Goal: Information Seeking & Learning: Learn about a topic

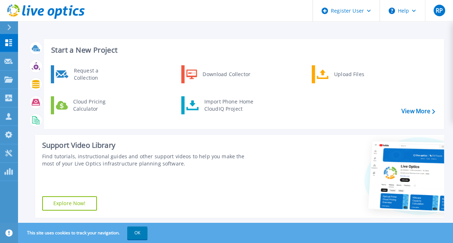
scroll to position [145, 0]
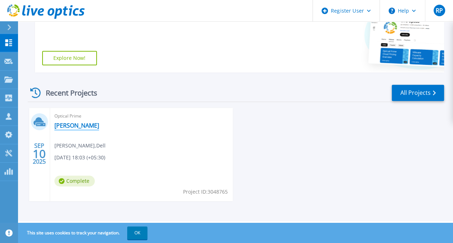
click at [61, 125] on link "[PERSON_NAME]" at bounding box center [76, 125] width 45 height 7
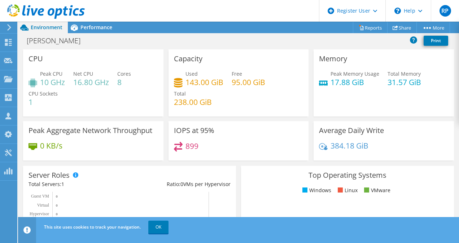
click at [170, 219] on div "This site uses cookies to track your navigation. OK" at bounding box center [251, 227] width 419 height 20
click at [165, 227] on link "OK" at bounding box center [158, 227] width 20 height 13
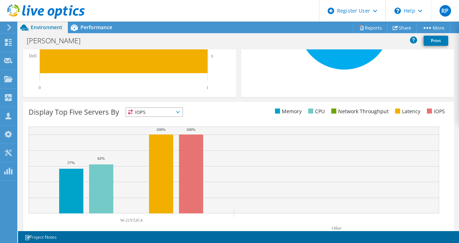
scroll to position [257, 0]
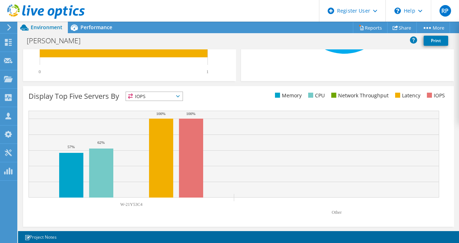
click at [169, 97] on span "IOPS" at bounding box center [154, 96] width 57 height 9
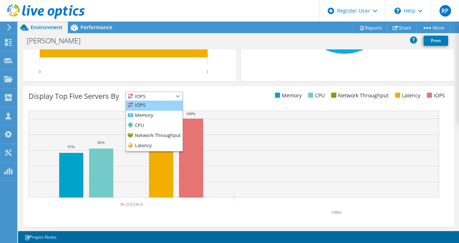
click at [164, 107] on li "IOPS" at bounding box center [154, 106] width 57 height 10
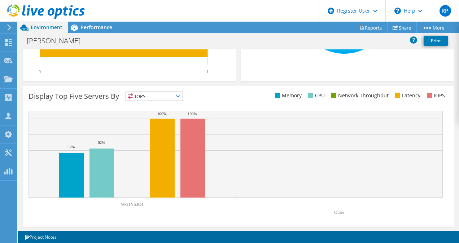
click at [169, 97] on span "IOPS" at bounding box center [150, 96] width 48 height 9
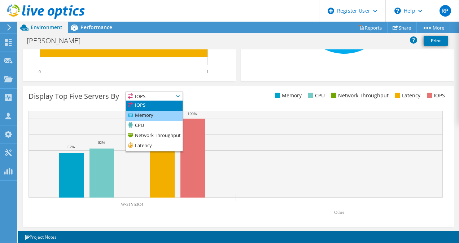
click at [162, 111] on li "Memory" at bounding box center [154, 116] width 57 height 10
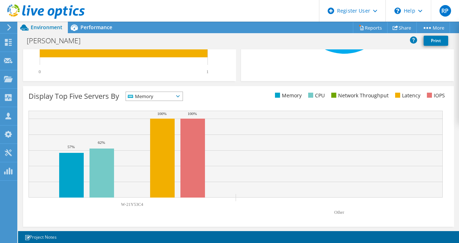
click at [166, 98] on span "Memory" at bounding box center [150, 96] width 48 height 9
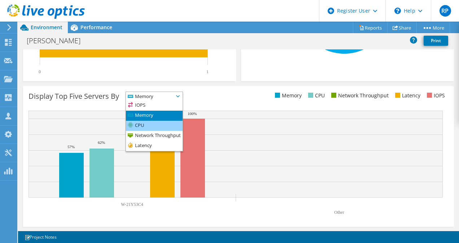
click at [158, 121] on li "CPU" at bounding box center [154, 126] width 57 height 10
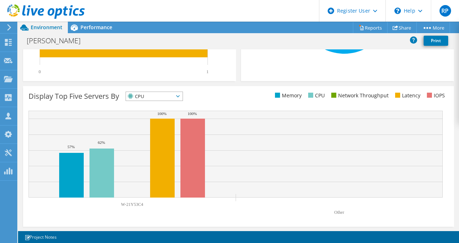
click at [168, 95] on span "CPU" at bounding box center [150, 96] width 48 height 9
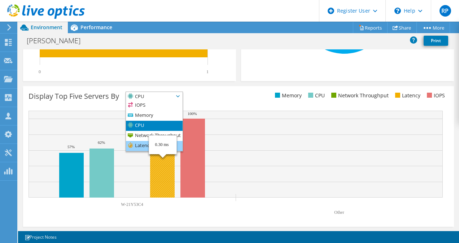
click at [179, 149] on li "Latency" at bounding box center [154, 146] width 57 height 10
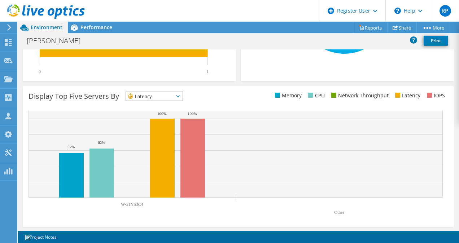
click at [164, 93] on span "Latency" at bounding box center [150, 96] width 48 height 9
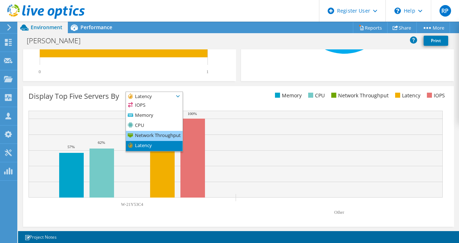
click at [150, 133] on li "Network Throughput" at bounding box center [154, 136] width 57 height 10
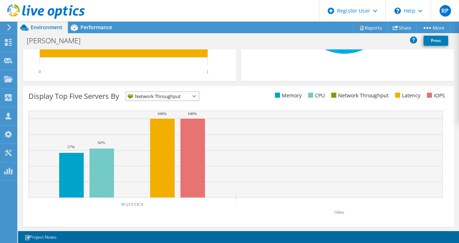
click at [159, 90] on div "Display Top Five Servers By Network Throughput IOPS" at bounding box center [238, 156] width 430 height 141
click at [158, 95] on span "Network Throughput" at bounding box center [158, 96] width 64 height 9
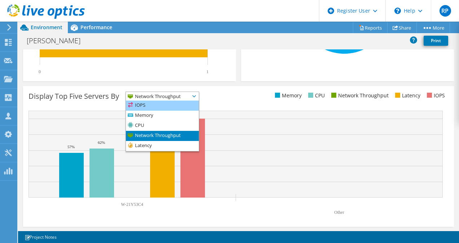
click at [154, 108] on li "IOPS" at bounding box center [162, 106] width 73 height 10
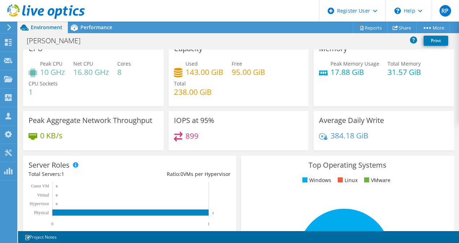
scroll to position [0, 0]
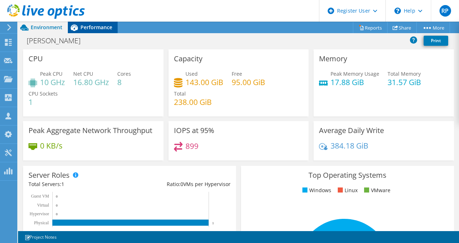
click at [102, 23] on div "Performance" at bounding box center [93, 28] width 50 height 12
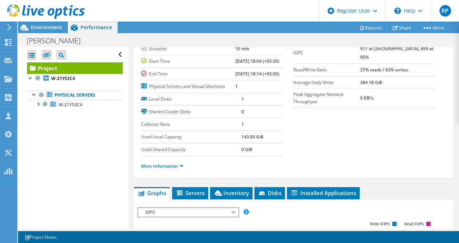
scroll to position [52, 0]
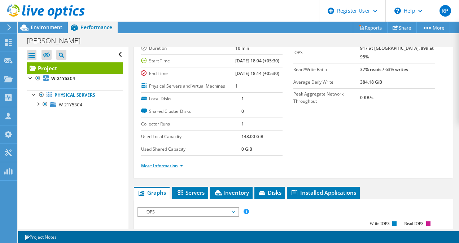
click at [169, 169] on link "More Information" at bounding box center [162, 166] width 42 height 6
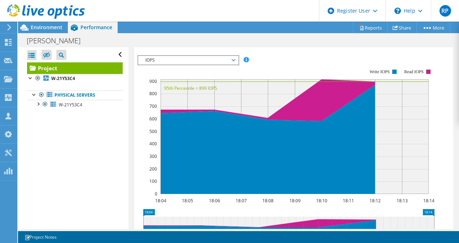
scroll to position [396, 0]
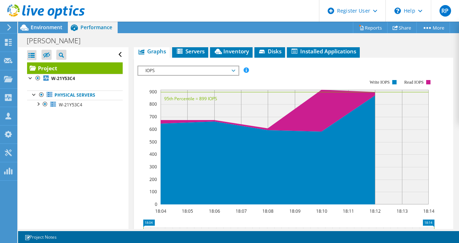
click at [213, 75] on span "IOPS" at bounding box center [188, 70] width 93 height 9
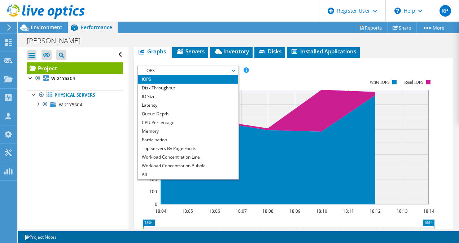
click at [286, 109] on rect at bounding box center [285, 142] width 297 height 144
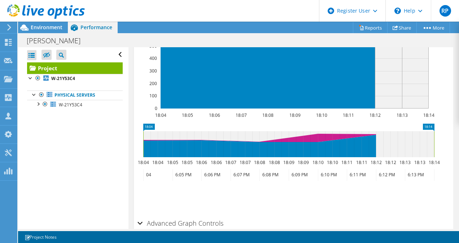
scroll to position [490, 0]
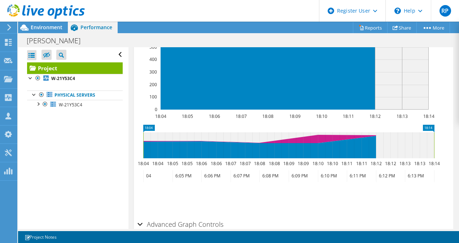
click at [317, 156] on icon at bounding box center [288, 145] width 291 height 26
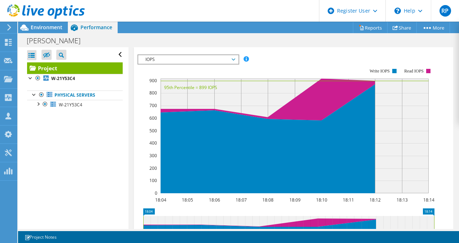
scroll to position [404, 0]
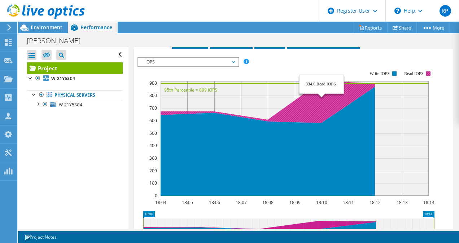
click at [307, 129] on icon at bounding box center [241, 105] width 268 height 48
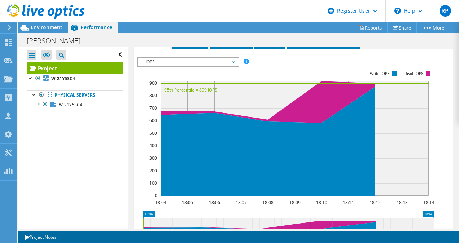
click at [175, 66] on span "IOPS" at bounding box center [188, 62] width 93 height 9
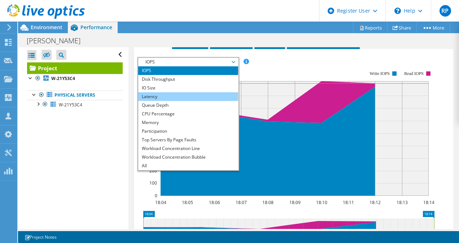
click at [174, 101] on li "Latency" at bounding box center [188, 96] width 100 height 9
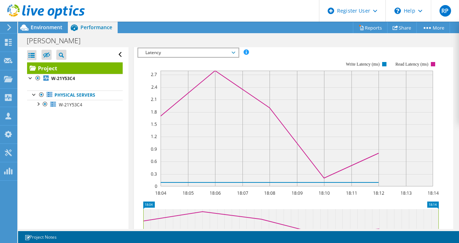
scroll to position [419, 0]
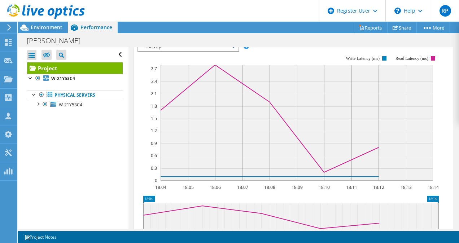
click at [234, 51] on span "Latency" at bounding box center [188, 47] width 100 height 9
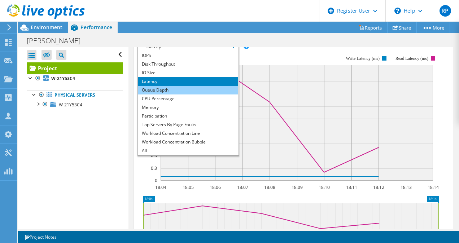
click at [213, 94] on li "Queue Depth" at bounding box center [188, 90] width 100 height 9
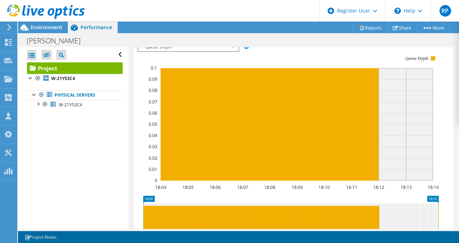
drag, startPoint x: 194, startPoint y: 75, endPoint x: 194, endPoint y: 68, distance: 6.9
click at [194, 68] on div "IOPS Disk Throughput IO Size Latency Queue Depth CPU Percentage Memory Page Fau…" at bounding box center [293, 165] width 312 height 246
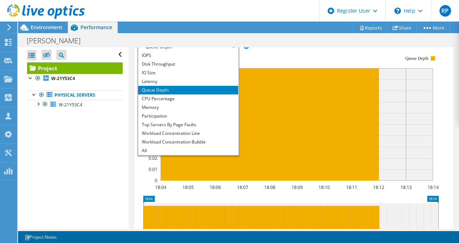
click at [194, 51] on span "Queue Depth" at bounding box center [188, 47] width 93 height 9
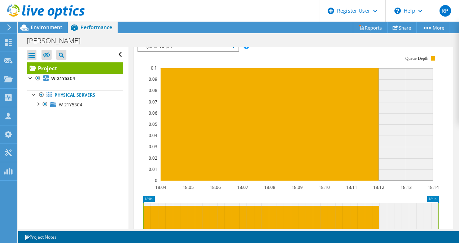
click at [194, 51] on span "Queue Depth" at bounding box center [188, 47] width 93 height 9
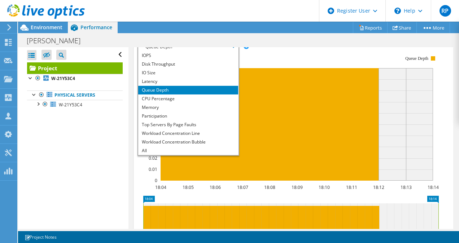
click at [266, 87] on rect at bounding box center [287, 118] width 301 height 144
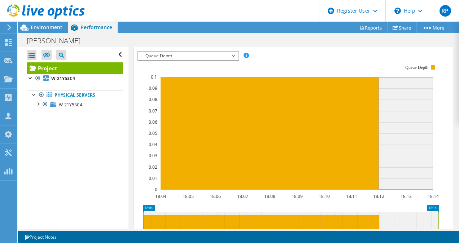
scroll to position [410, 0]
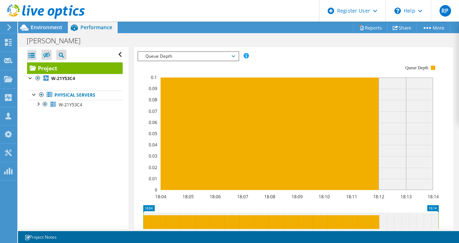
click at [177, 61] on span "Queue Depth" at bounding box center [188, 56] width 93 height 9
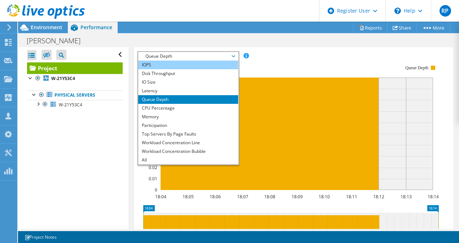
click at [177, 69] on li "IOPS" at bounding box center [188, 65] width 100 height 9
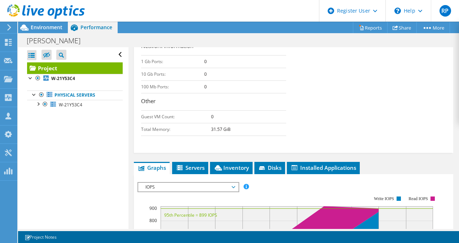
scroll to position [279, 0]
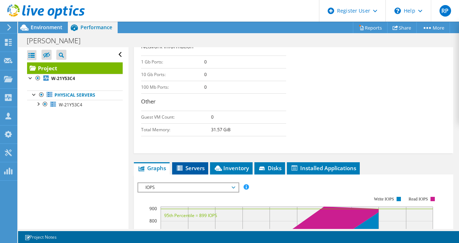
click at [202, 172] on span "Servers" at bounding box center [190, 167] width 29 height 7
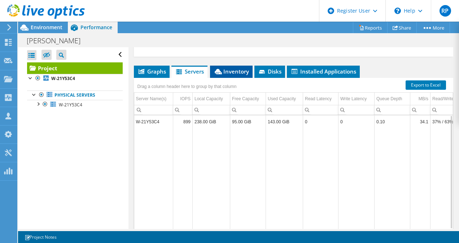
scroll to position [374, 0]
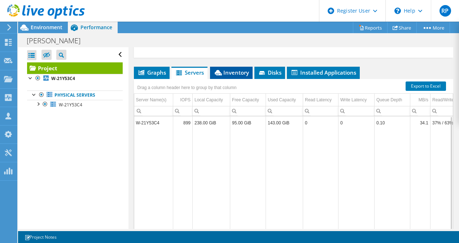
click at [223, 79] on li "Inventory" at bounding box center [231, 73] width 43 height 12
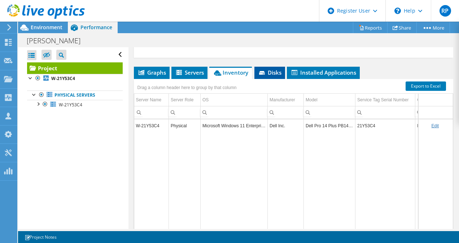
click at [265, 76] on icon at bounding box center [262, 73] width 7 height 5
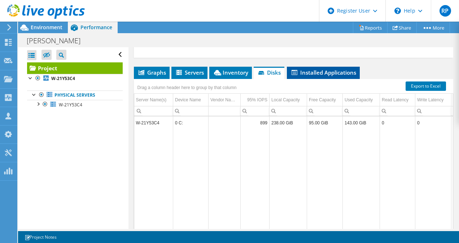
click at [315, 76] on span "Installed Applications" at bounding box center [323, 72] width 66 height 7
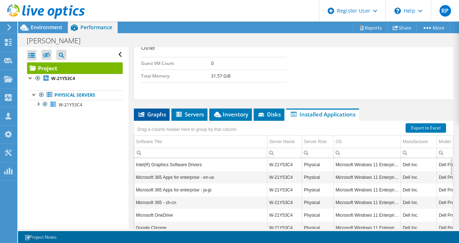
scroll to position [333, 0]
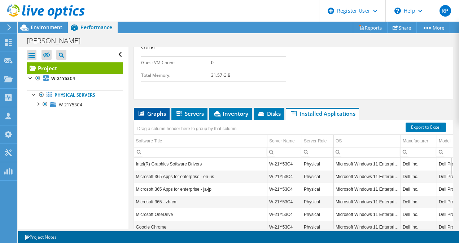
click at [151, 120] on li "Graphs" at bounding box center [152, 114] width 36 height 12
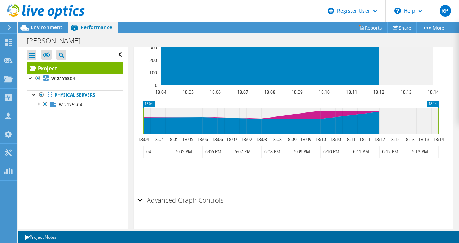
scroll to position [547, 0]
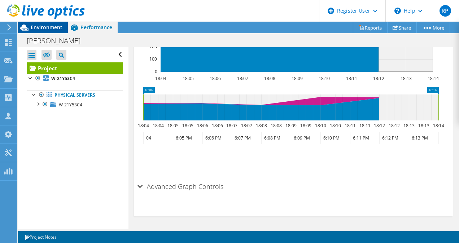
click at [37, 27] on span "Environment" at bounding box center [47, 27] width 32 height 7
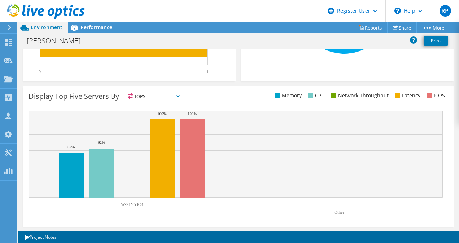
scroll to position [0, 0]
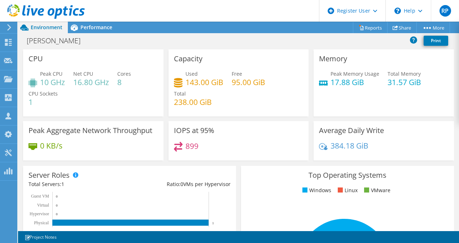
click at [250, 118] on div "Capacity Used 143.00 GiB Free 95.00 GiB Total 238.00 GiB" at bounding box center [238, 85] width 145 height 72
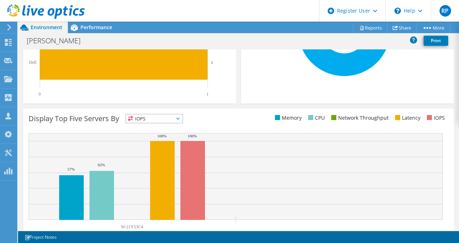
scroll to position [257, 0]
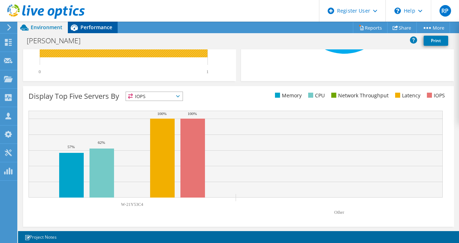
click at [104, 30] on span "Performance" at bounding box center [96, 27] width 32 height 7
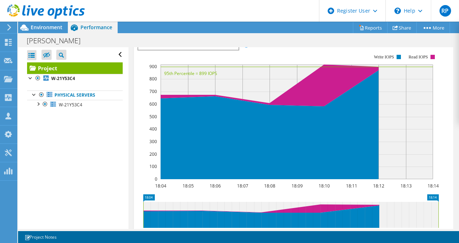
scroll to position [421, 0]
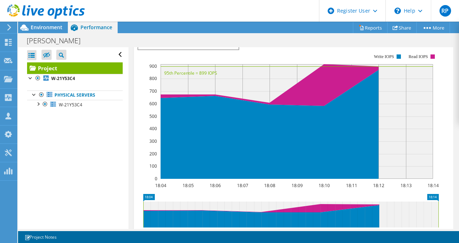
click at [221, 49] on span "IOPS" at bounding box center [188, 45] width 93 height 9
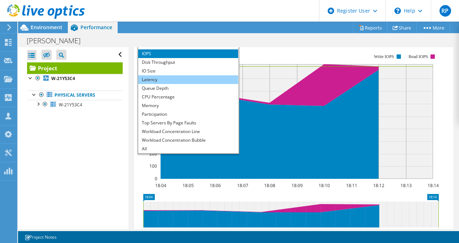
click at [196, 84] on li "Latency" at bounding box center [188, 79] width 100 height 9
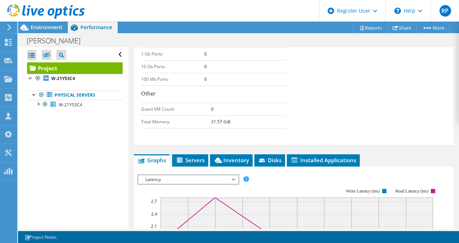
scroll to position [268, 0]
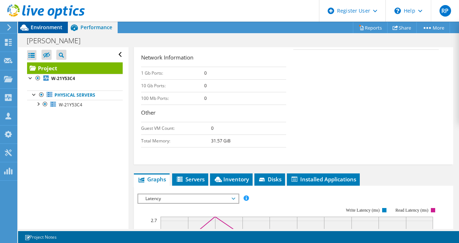
click at [54, 32] on div "Environment" at bounding box center [43, 28] width 50 height 12
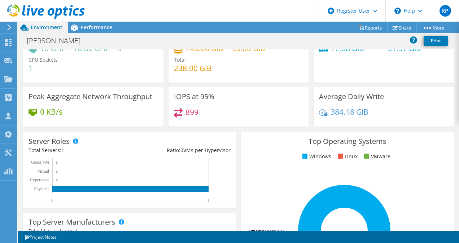
scroll to position [0, 0]
